Goal: Task Accomplishment & Management: Complete application form

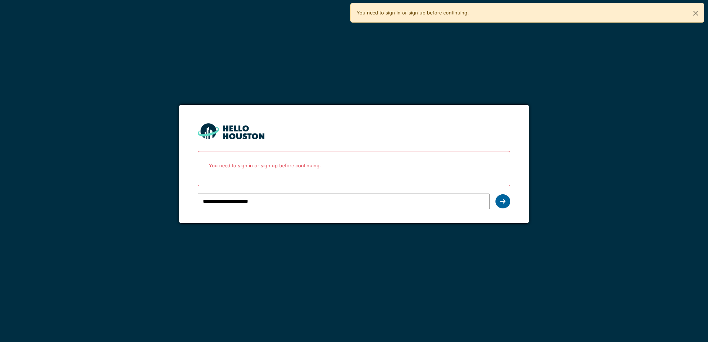
click at [501, 200] on icon at bounding box center [502, 201] width 5 height 6
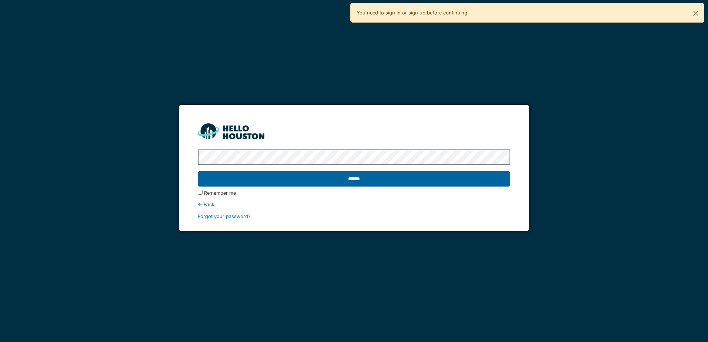
click at [372, 178] on input "******" at bounding box center [354, 179] width 312 height 16
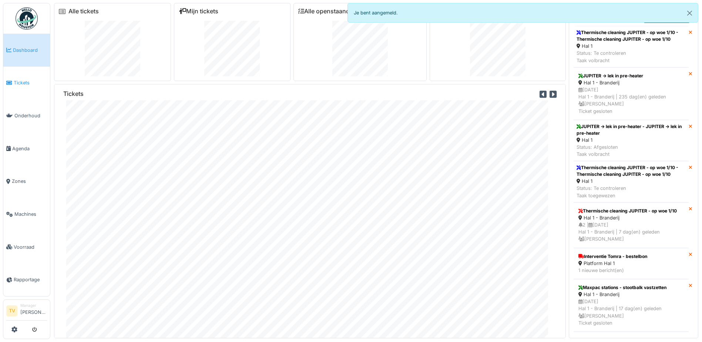
click at [27, 84] on span "Tickets" at bounding box center [30, 82] width 33 height 7
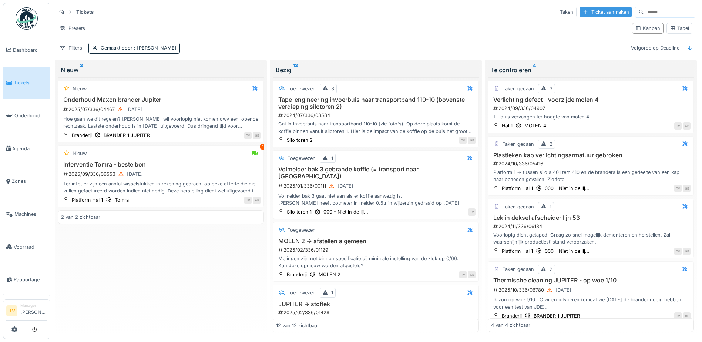
click at [586, 13] on div "Ticket aanmaken" at bounding box center [606, 12] width 53 height 10
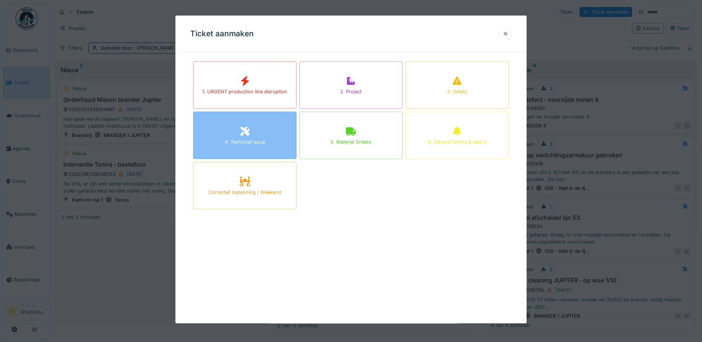
click at [261, 141] on div "4. Technical issue" at bounding box center [245, 141] width 40 height 7
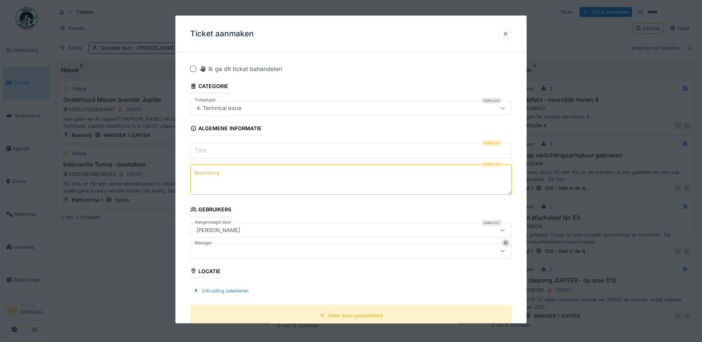
click at [234, 153] on input "Titel" at bounding box center [351, 151] width 322 height 16
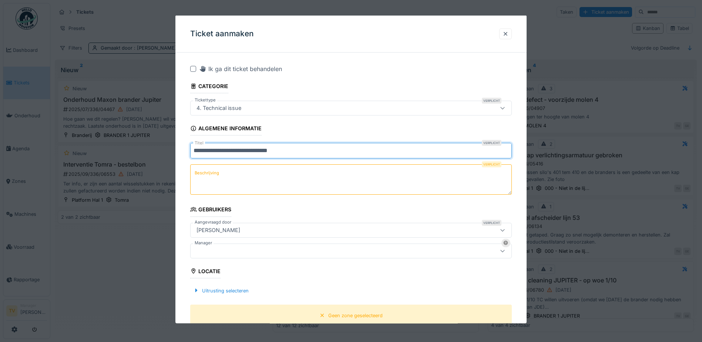
type input "**********"
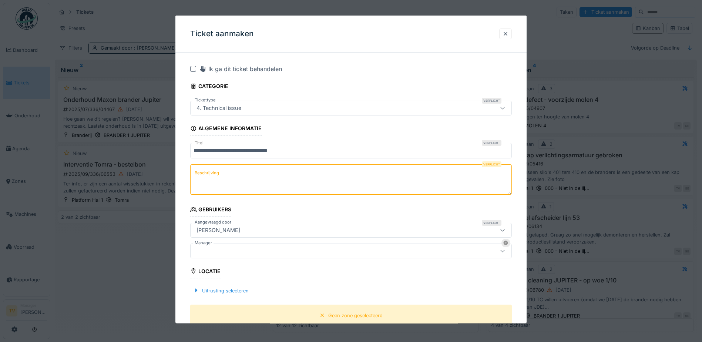
click at [241, 172] on textarea "Beschrijving" at bounding box center [351, 179] width 322 height 30
click at [235, 173] on textarea "Beschrijving" at bounding box center [351, 179] width 322 height 30
click at [224, 173] on textarea "Beschrijving" at bounding box center [351, 179] width 322 height 30
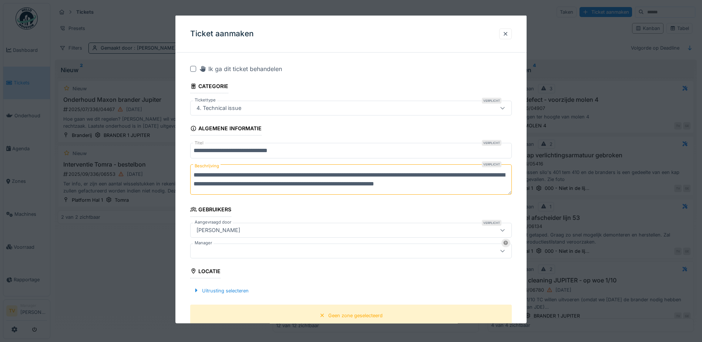
scroll to position [2, 0]
click at [236, 171] on textarea "**********" at bounding box center [352, 179] width 324 height 30
click at [312, 170] on textarea "**********" at bounding box center [352, 179] width 324 height 30
type textarea "**********"
click at [224, 254] on div at bounding box center [332, 251] width 277 height 8
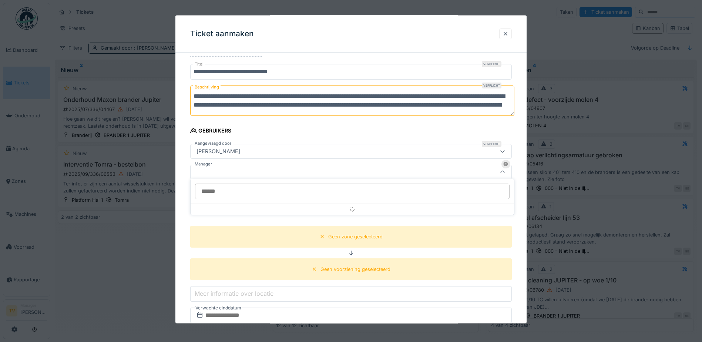
scroll to position [81, 0]
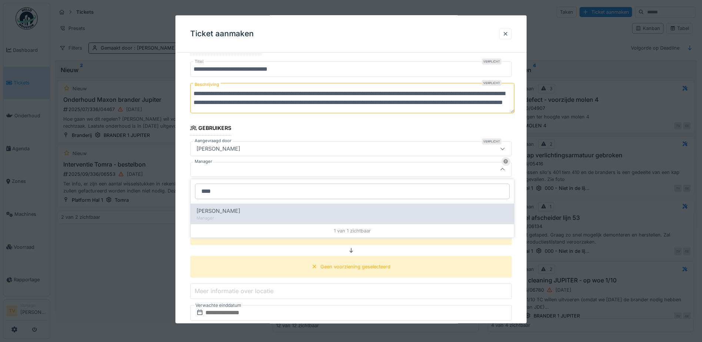
type input "****"
click at [260, 214] on div "[PERSON_NAME]" at bounding box center [353, 211] width 312 height 8
type input "****"
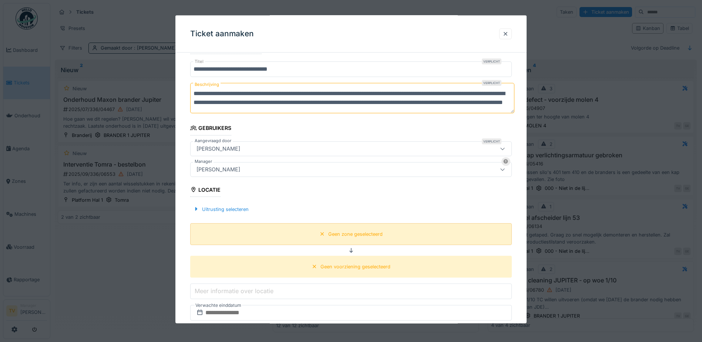
click at [341, 236] on div "Geen zone geselecteerd" at bounding box center [355, 233] width 54 height 7
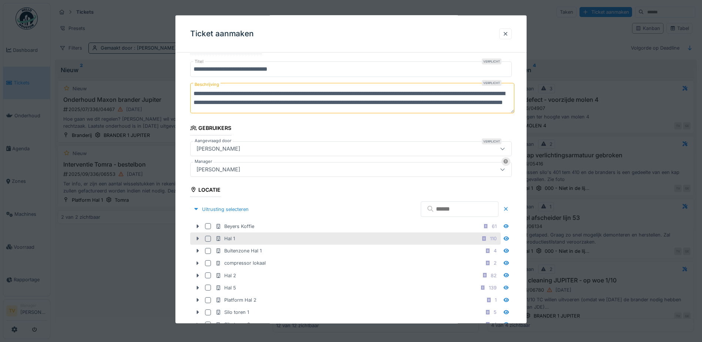
click at [200, 240] on icon at bounding box center [198, 238] width 6 height 5
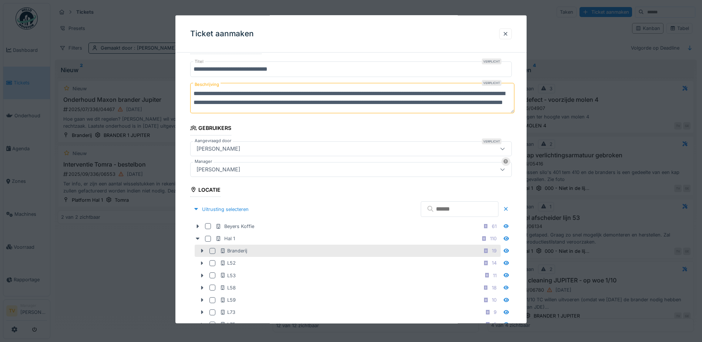
click at [213, 250] on div at bounding box center [213, 251] width 6 height 6
click at [201, 254] on div at bounding box center [202, 251] width 12 height 8
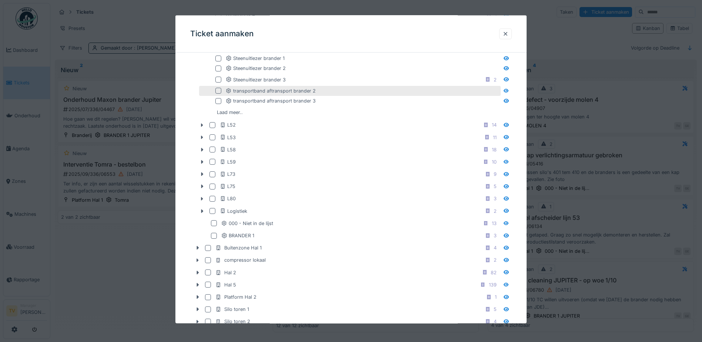
scroll to position [526, 0]
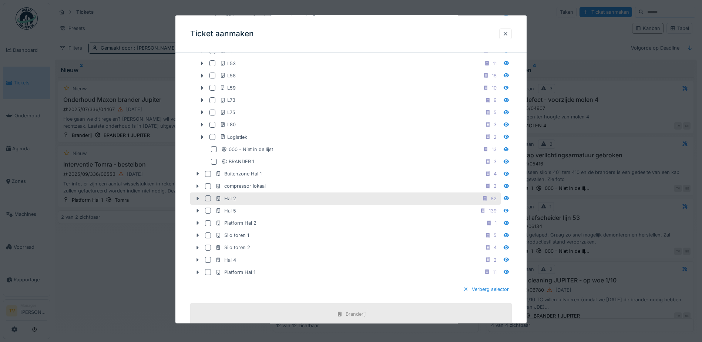
click at [198, 200] on icon at bounding box center [198, 198] width 6 height 5
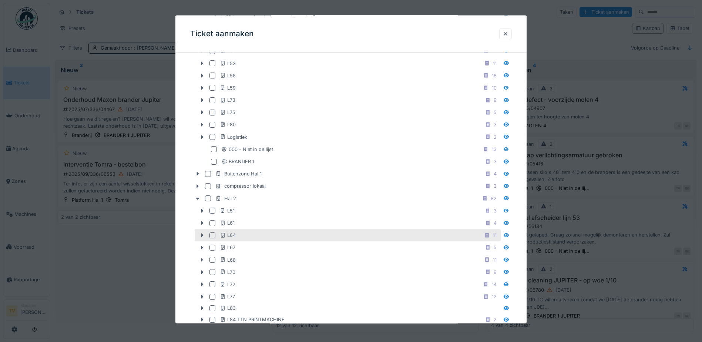
click at [214, 234] on div at bounding box center [213, 235] width 6 height 6
click at [200, 236] on icon at bounding box center [202, 235] width 6 height 5
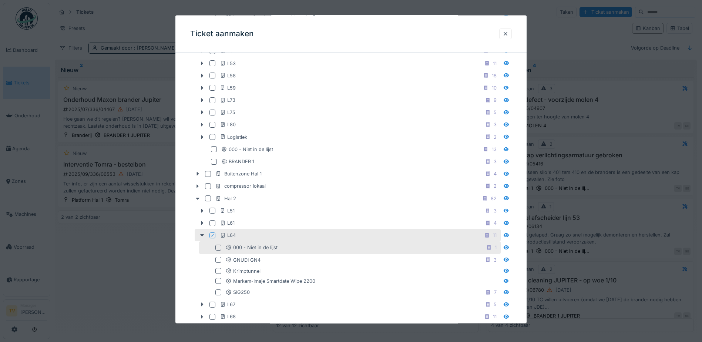
click at [219, 247] on div at bounding box center [218, 247] width 6 height 6
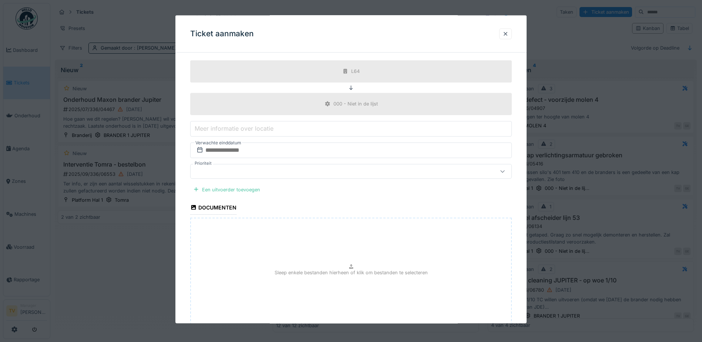
scroll to position [1007, 0]
click at [253, 149] on input "text" at bounding box center [351, 149] width 322 height 16
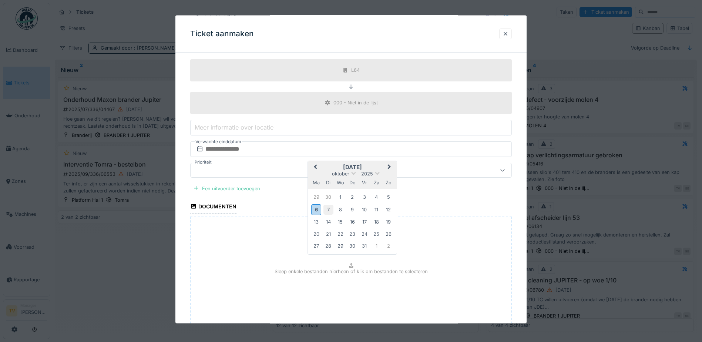
click at [328, 207] on div "7" at bounding box center [329, 209] width 10 height 10
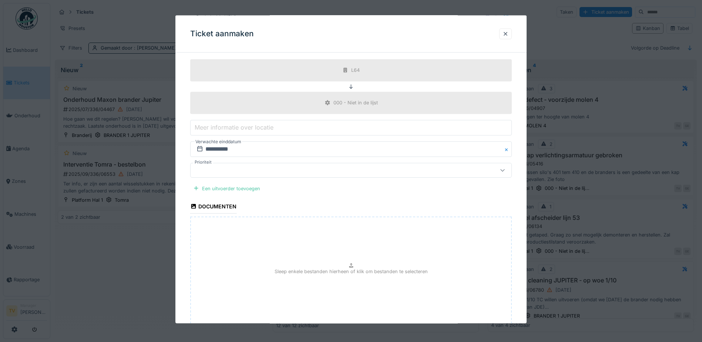
click at [252, 172] on div at bounding box center [332, 170] width 277 height 8
click at [265, 194] on input "Prioriteit" at bounding box center [352, 192] width 315 height 16
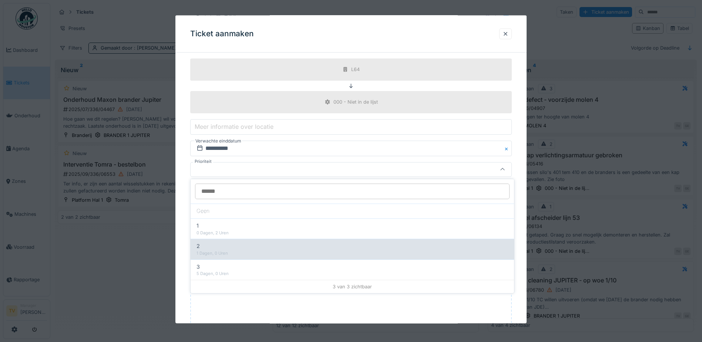
click at [220, 249] on div "2" at bounding box center [353, 246] width 312 height 8
type input "***"
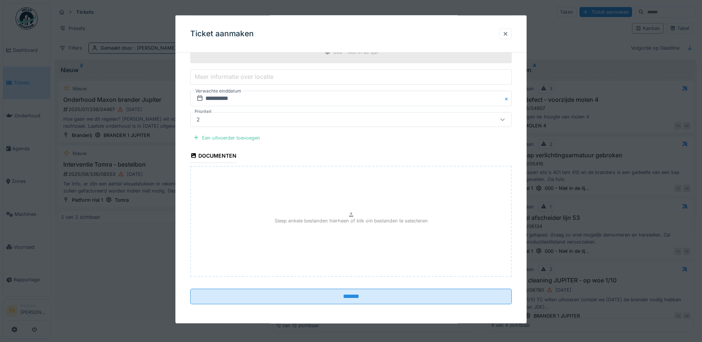
scroll to position [1059, 0]
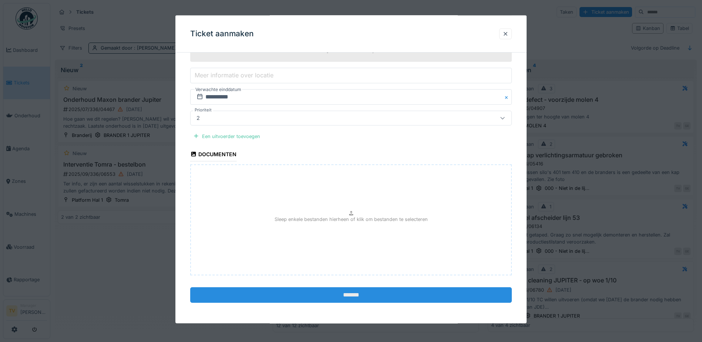
click at [371, 297] on input "*******" at bounding box center [351, 295] width 322 height 16
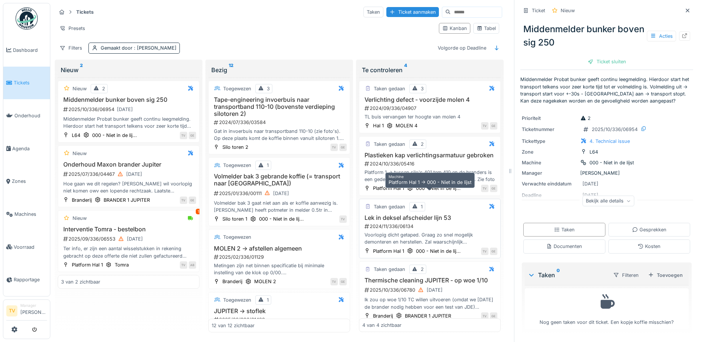
scroll to position [21, 0]
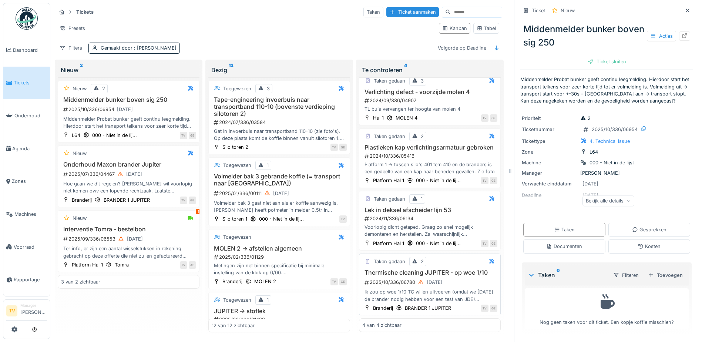
click at [411, 269] on h3 "Thermische cleaning JUPITER - op woe 1/10" at bounding box center [429, 272] width 135 height 7
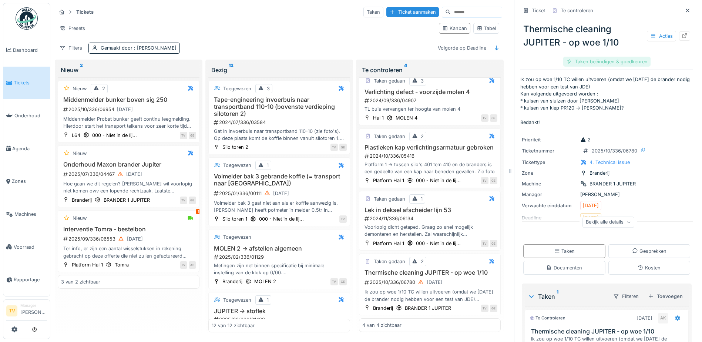
click at [602, 60] on div "Taken beëindigen & goedkeuren" at bounding box center [606, 62] width 87 height 10
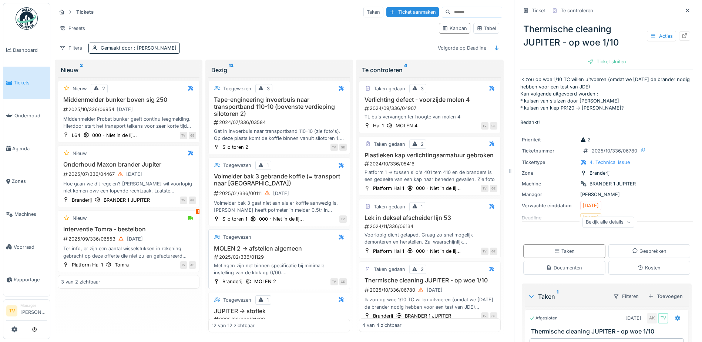
click at [256, 254] on div "2025/02/336/01129" at bounding box center [280, 257] width 134 height 7
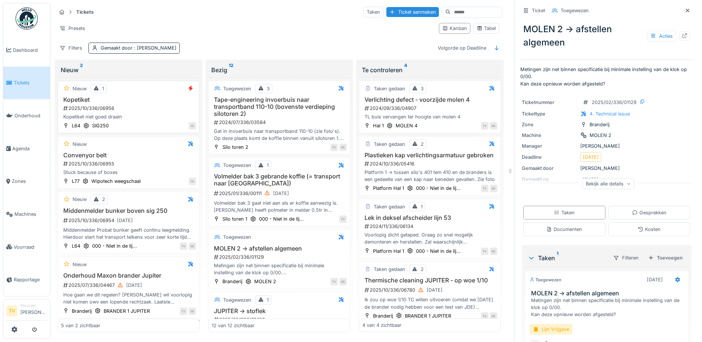
click at [117, 117] on div "Kopetiket niet goed draain" at bounding box center [128, 116] width 135 height 7
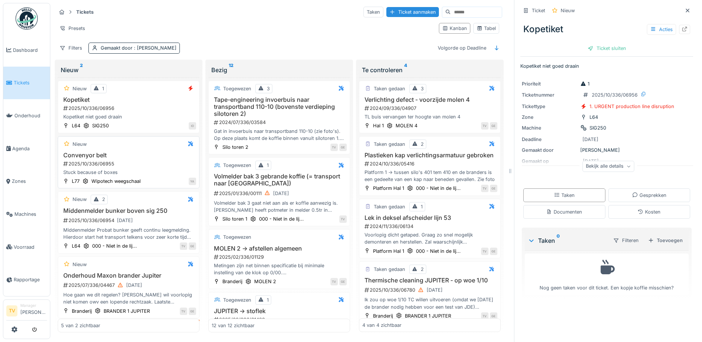
click at [122, 152] on h3 "Convenyor belt" at bounding box center [128, 155] width 135 height 7
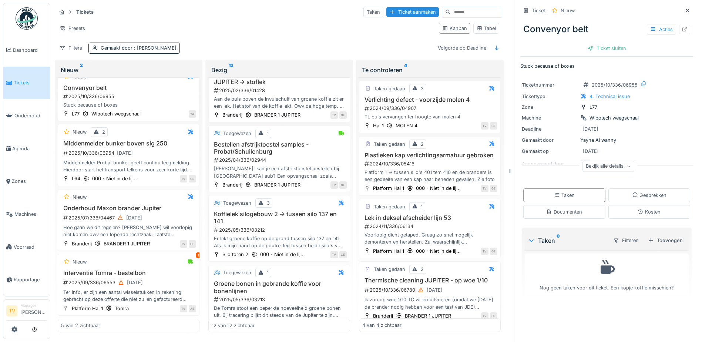
scroll to position [259, 0]
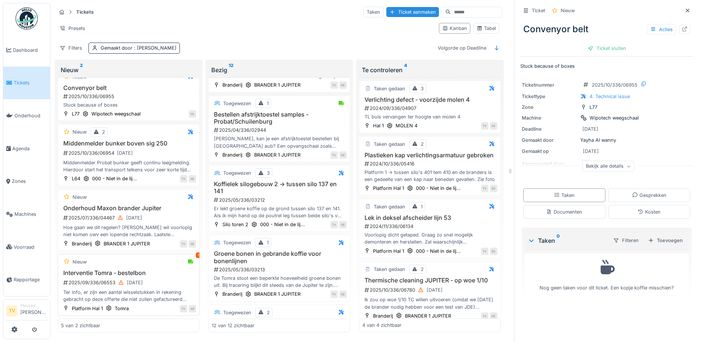
click at [150, 270] on h3 "Interventie Tomra - bestelbon" at bounding box center [128, 273] width 135 height 7
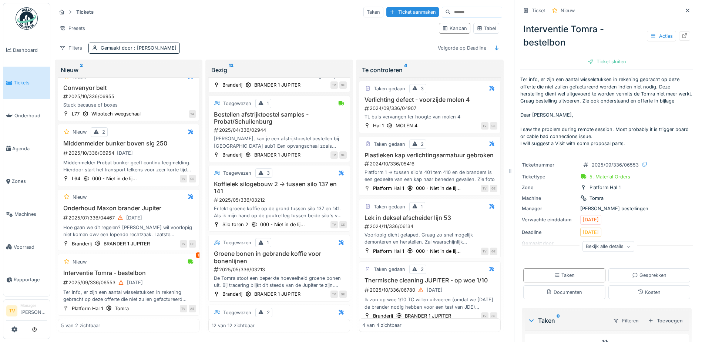
scroll to position [259, 0]
click at [685, 8] on icon at bounding box center [688, 10] width 6 height 5
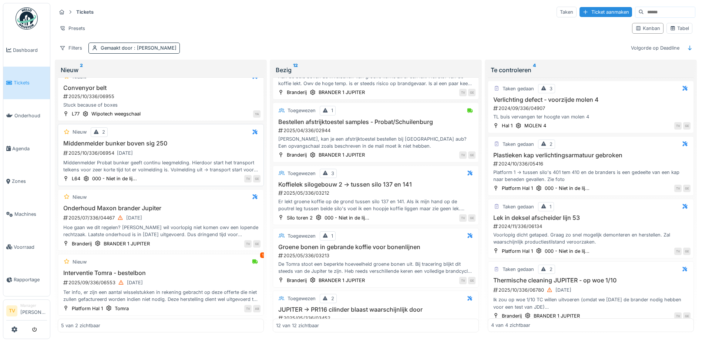
scroll to position [73, 0]
click at [350, 306] on h3 "JUPITER -> PR116 cilinder blaast waarschijnlijk door" at bounding box center [376, 309] width 200 height 7
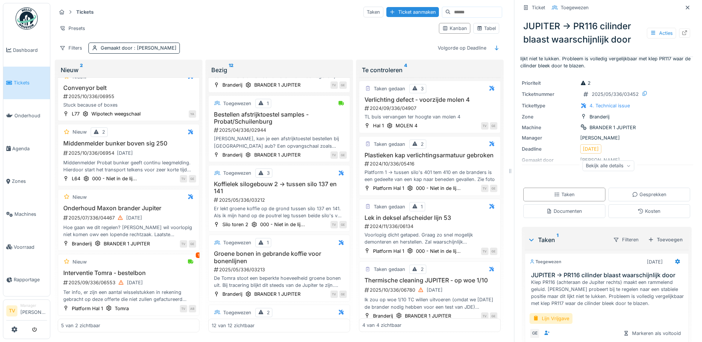
scroll to position [62, 0]
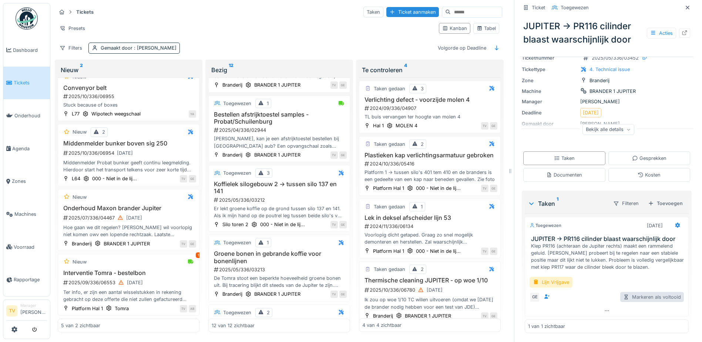
click at [628, 295] on div "Markeren als voltooid" at bounding box center [653, 297] width 64 height 10
click at [407, 15] on div at bounding box center [407, 16] width 6 height 6
click at [623, 298] on div at bounding box center [626, 297] width 6 height 7
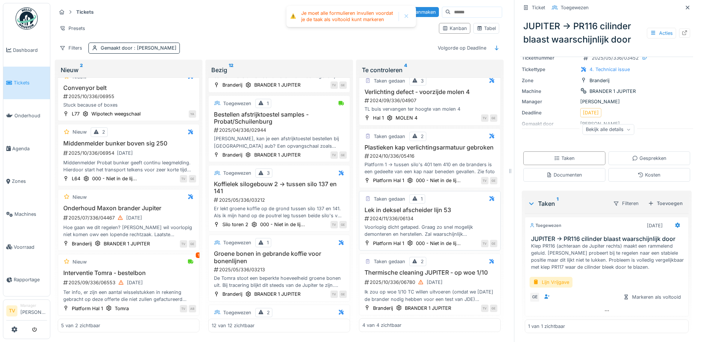
scroll to position [21, 0]
click at [392, 269] on h3 "Thermische cleaning JUPITER - op woe 1/10" at bounding box center [429, 272] width 135 height 7
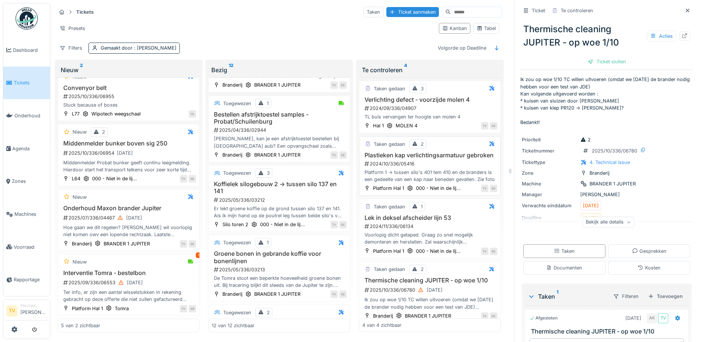
scroll to position [21, 0]
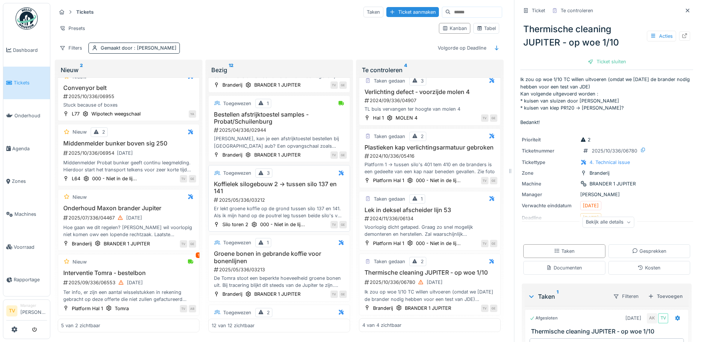
click at [247, 188] on h3 "Koffielek silogebouw 2 -> tussen silo 137 en 141" at bounding box center [279, 188] width 135 height 14
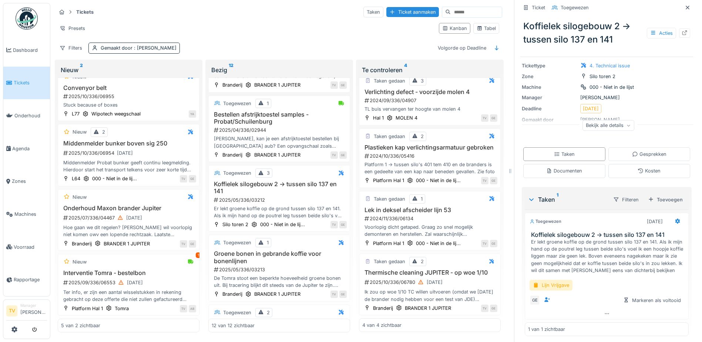
scroll to position [77, 0]
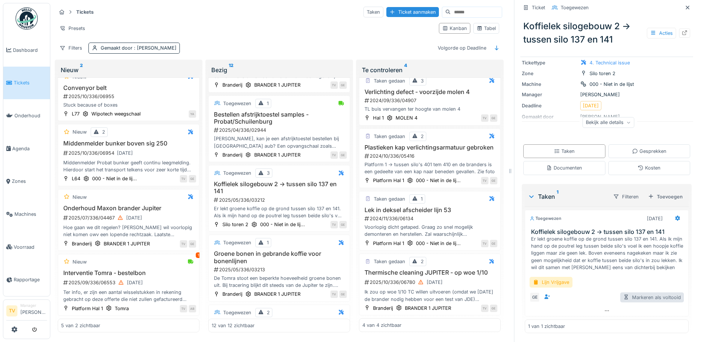
click at [639, 298] on div "Markeren als voltooid" at bounding box center [653, 297] width 64 height 10
click at [274, 181] on h3 "Koffielek silogebouw 2 -> tussen silo 137 en 141" at bounding box center [279, 188] width 135 height 14
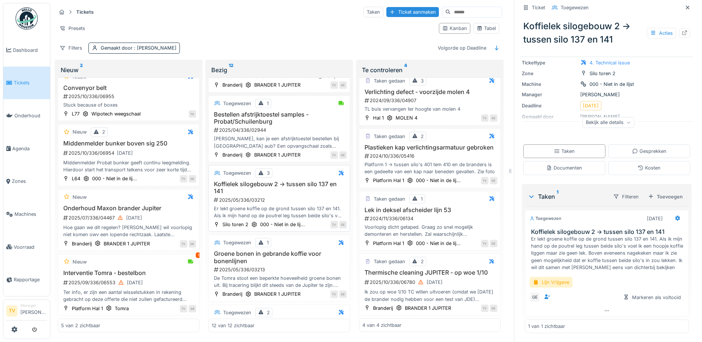
drag, startPoint x: 274, startPoint y: 180, endPoint x: 247, endPoint y: 181, distance: 26.7
click at [247, 181] on h3 "Koffielek silogebouw 2 -> tussen silo 137 en 141" at bounding box center [279, 188] width 135 height 14
drag, startPoint x: 247, startPoint y: 181, endPoint x: 230, endPoint y: 179, distance: 17.5
click at [230, 181] on h3 "Koffielek silogebouw 2 -> tussen silo 137 en 141" at bounding box center [279, 188] width 135 height 14
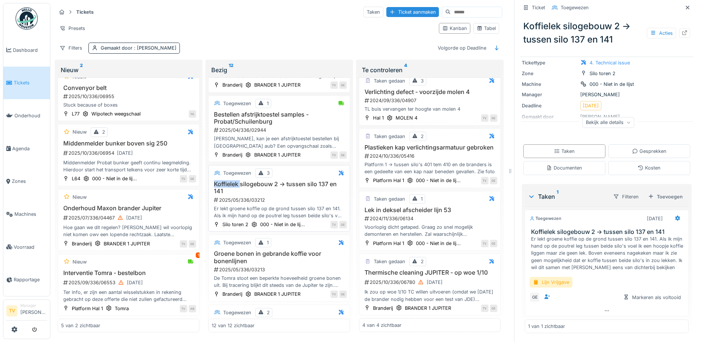
click at [230, 181] on h3 "Koffielek silogebouw 2 -> tussen silo 137 en 141" at bounding box center [279, 188] width 135 height 14
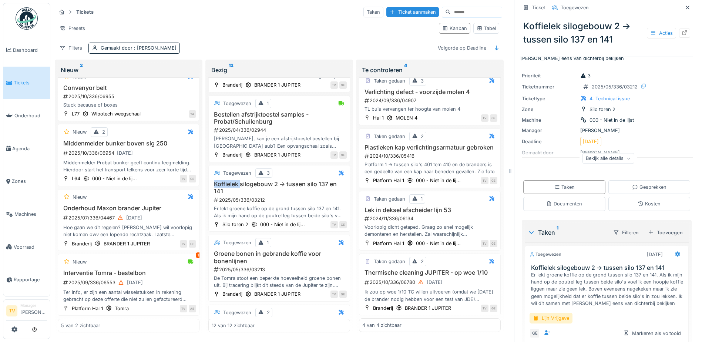
scroll to position [0, 0]
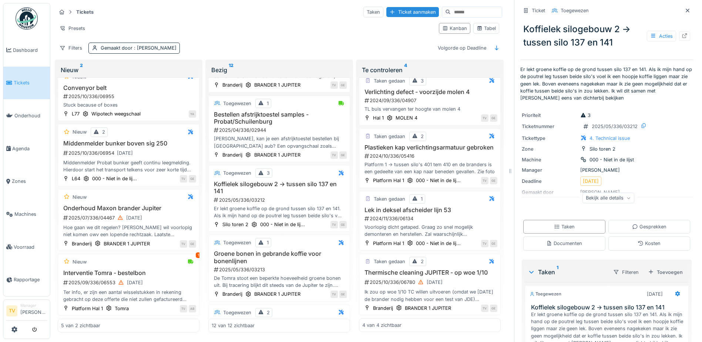
click at [615, 193] on div "Bekijk alle details" at bounding box center [609, 198] width 52 height 11
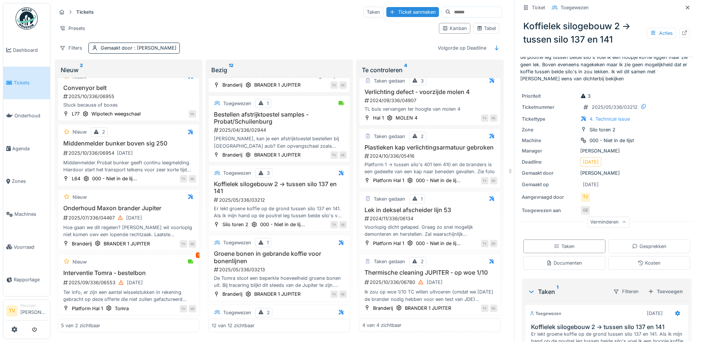
scroll to position [37, 0]
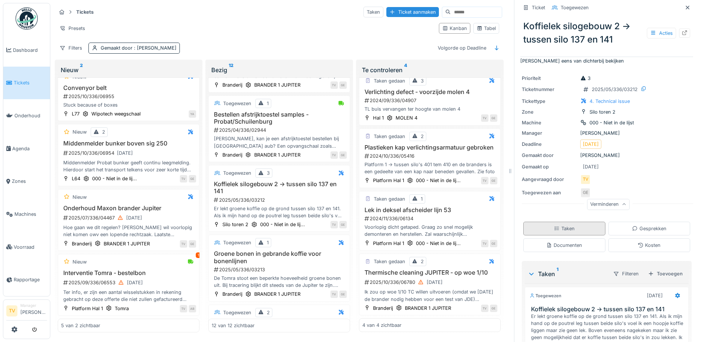
click at [554, 225] on div "Taken" at bounding box center [564, 228] width 21 height 7
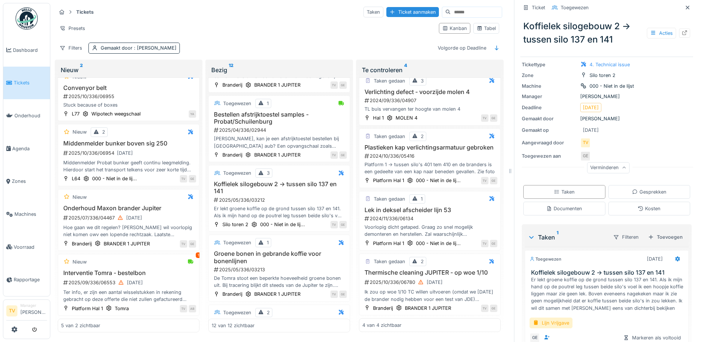
scroll to position [114, 0]
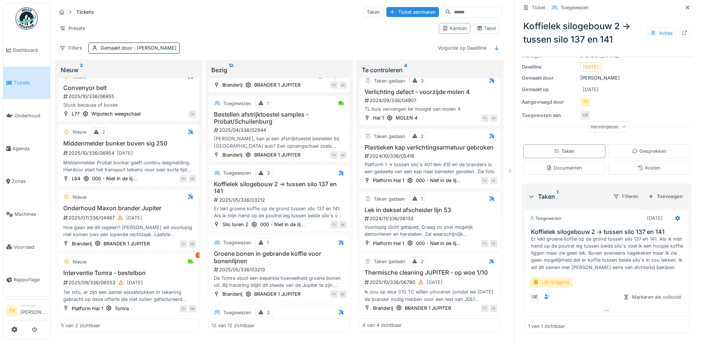
click at [548, 192] on div "Taken 1" at bounding box center [567, 196] width 79 height 9
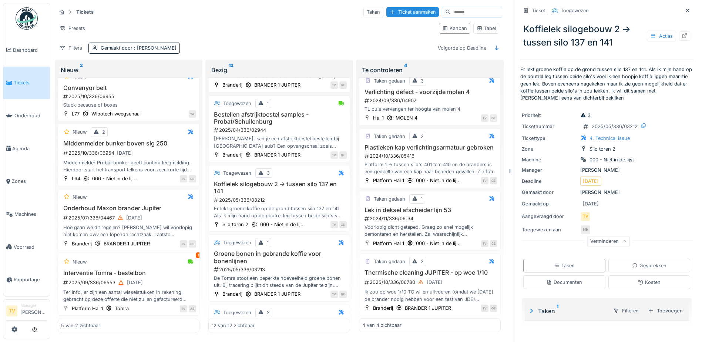
click at [537, 307] on div "Taken 1" at bounding box center [567, 311] width 79 height 9
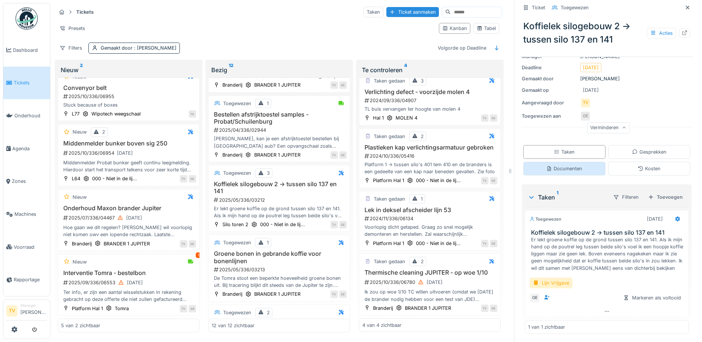
scroll to position [114, 0]
click at [559, 277] on div "Lijn Vrijgave" at bounding box center [551, 282] width 43 height 11
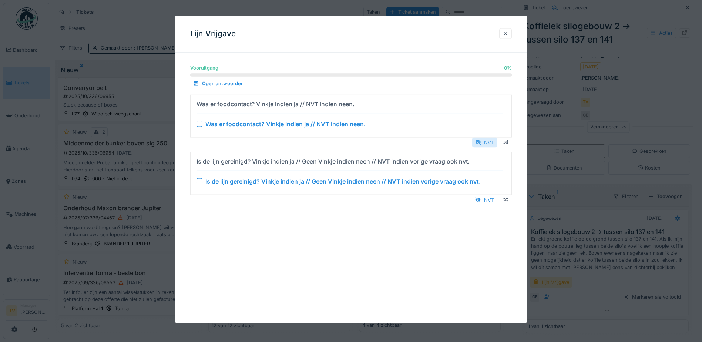
click at [487, 141] on div "NVT" at bounding box center [484, 142] width 25 height 10
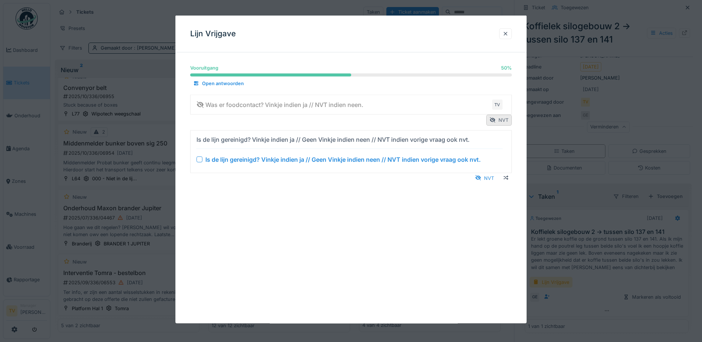
click at [203, 158] on div at bounding box center [200, 159] width 6 height 6
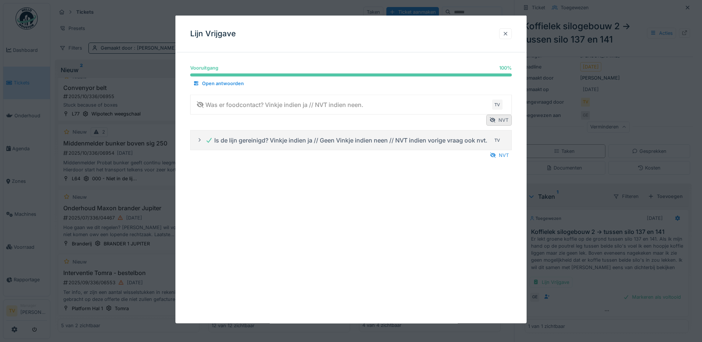
click at [509, 32] on div at bounding box center [506, 33] width 6 height 7
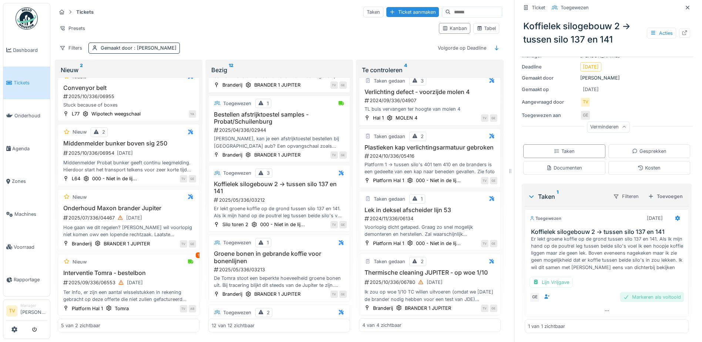
click at [644, 292] on div "Markeren als voltooid" at bounding box center [653, 297] width 64 height 10
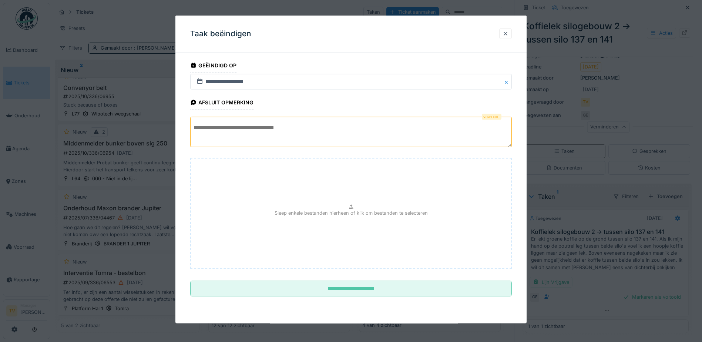
click at [227, 124] on textarea at bounding box center [351, 132] width 322 height 30
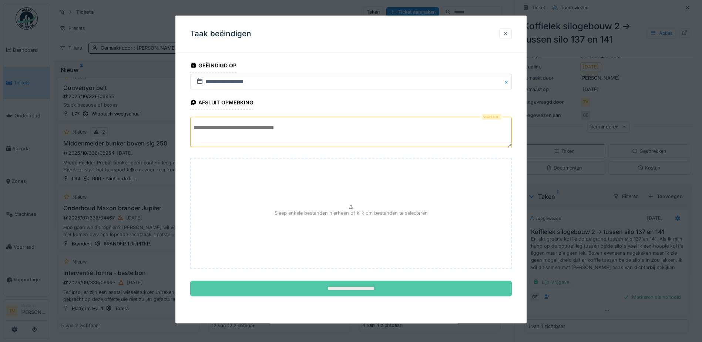
click at [345, 288] on input "**********" at bounding box center [351, 289] width 322 height 16
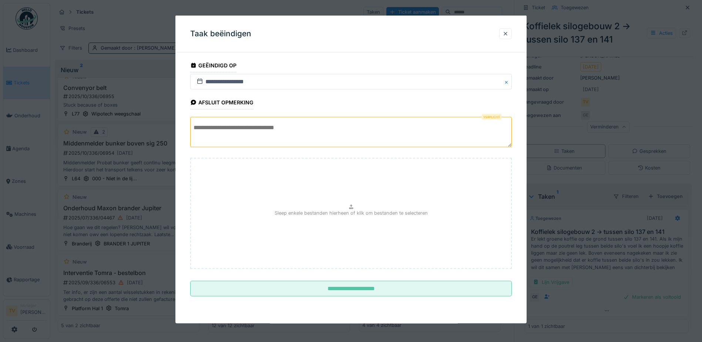
click at [274, 137] on textarea at bounding box center [351, 132] width 322 height 30
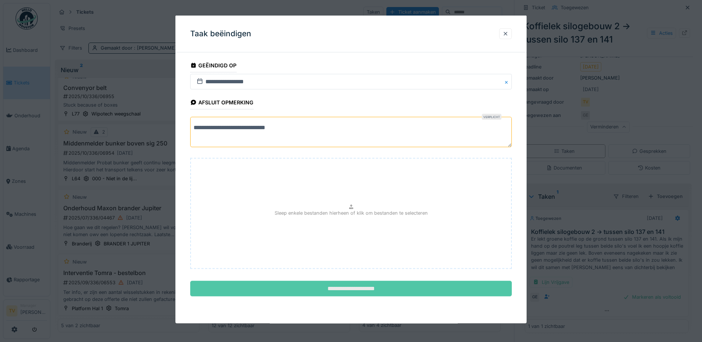
type textarea "**********"
click at [372, 284] on input "**********" at bounding box center [351, 289] width 322 height 16
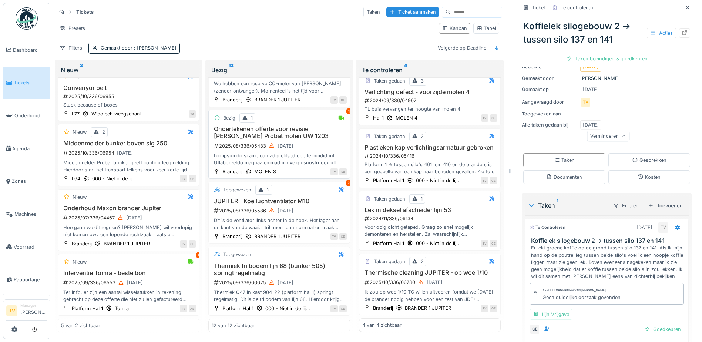
scroll to position [592, 0]
click at [239, 262] on h3 "Thermiek trilbodem lijn 68 (bunker 505) springt regelmatig" at bounding box center [279, 269] width 135 height 14
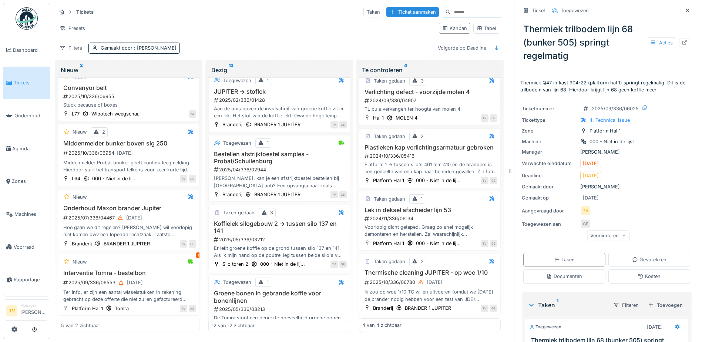
scroll to position [150, 0]
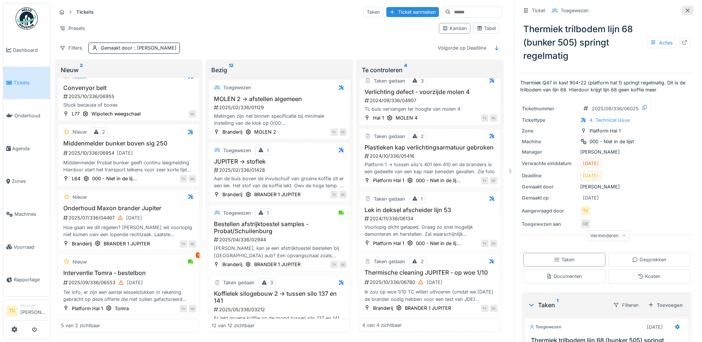
click at [685, 8] on icon at bounding box center [688, 10] width 6 height 5
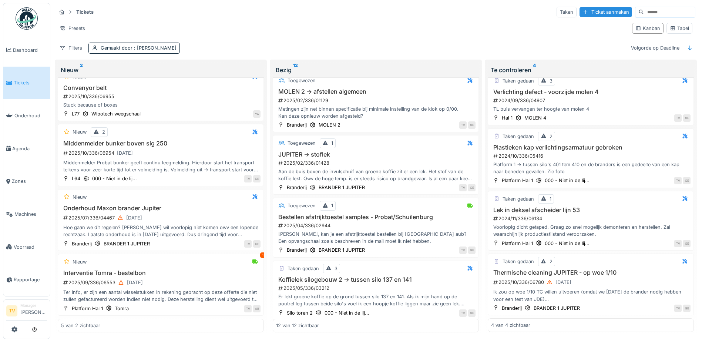
scroll to position [135, 0]
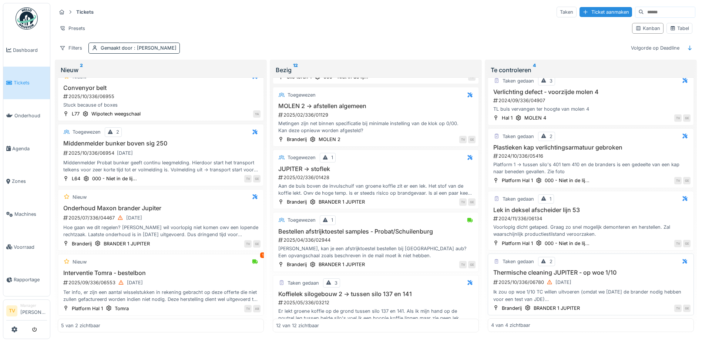
click at [538, 272] on div "Thermische cleaning JUPITER - op woe 1/10 2025/10/336/06780 1-10-2025 Ik zou op…" at bounding box center [591, 286] width 200 height 34
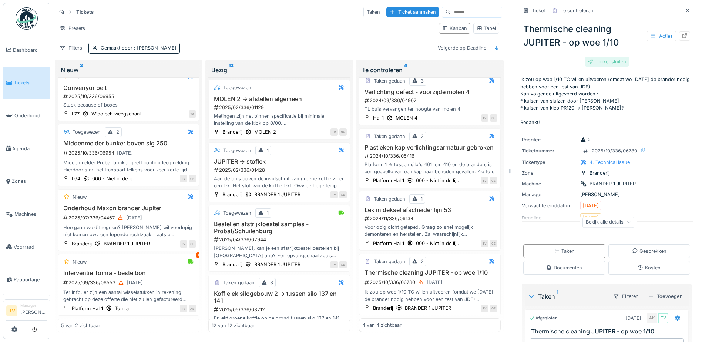
click at [609, 57] on div "Ticket sluiten" at bounding box center [607, 62] width 44 height 10
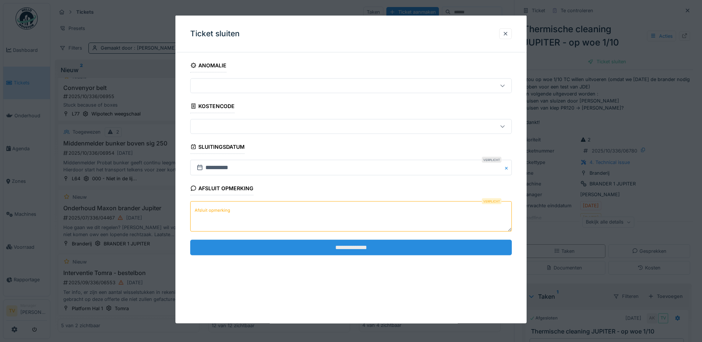
click at [348, 250] on input "**********" at bounding box center [351, 248] width 322 height 16
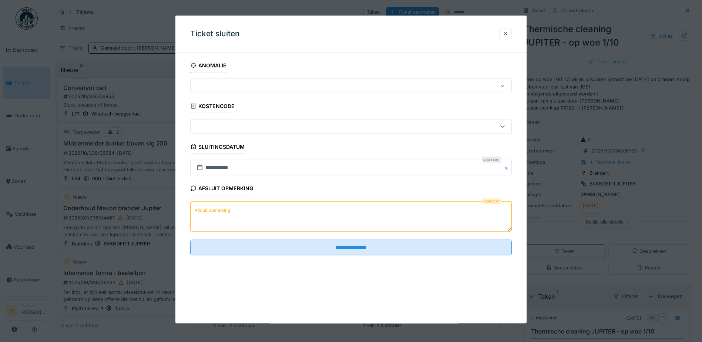
click at [264, 208] on textarea "Afsluit opmerking" at bounding box center [351, 216] width 322 height 30
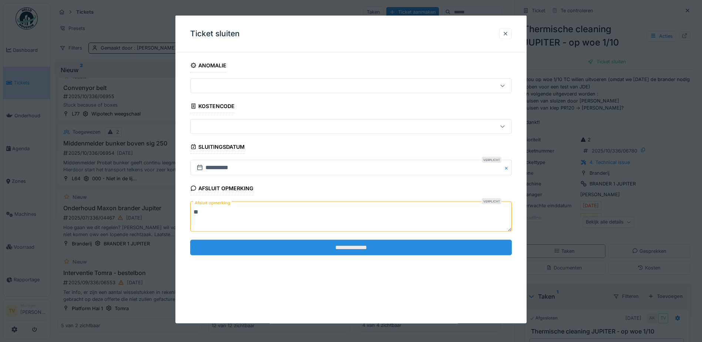
type textarea "**"
click at [332, 246] on input "**********" at bounding box center [351, 248] width 322 height 16
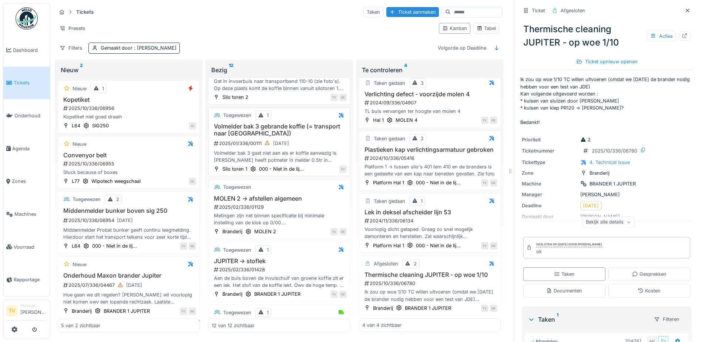
scroll to position [0, 0]
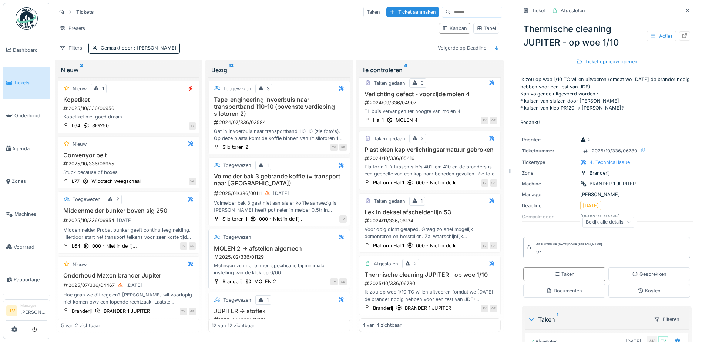
click at [264, 247] on h3 "MOLEN 2 -> afstellen algemeen" at bounding box center [279, 248] width 135 height 7
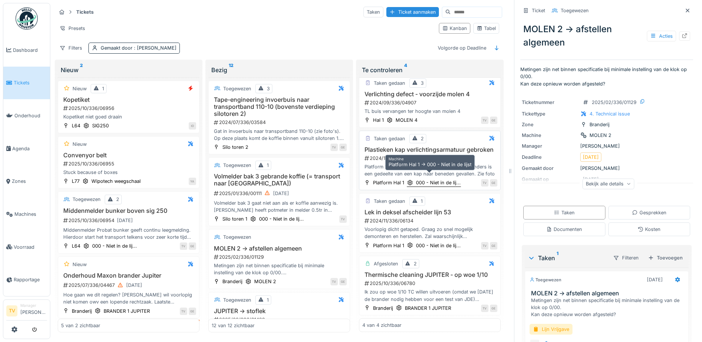
scroll to position [6, 0]
